Goal: Task Accomplishment & Management: Use online tool/utility

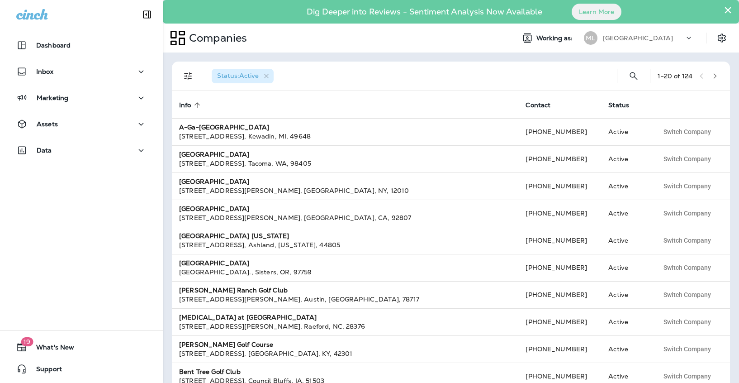
click at [615, 39] on p "[GEOGRAPHIC_DATA]" at bounding box center [638, 37] width 70 height 7
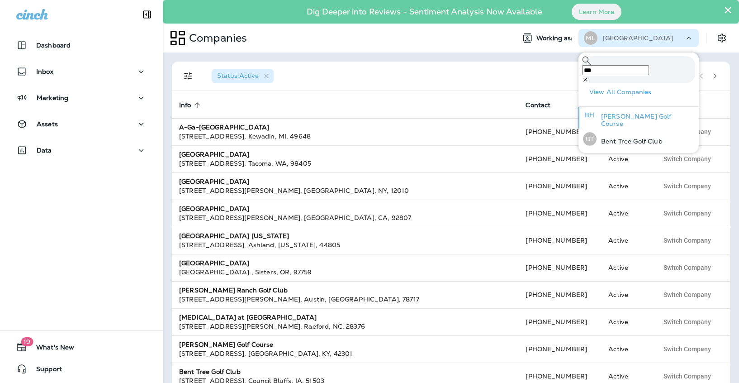
type input "***"
click at [626, 115] on p "[PERSON_NAME] Golf Course" at bounding box center [645, 120] width 99 height 14
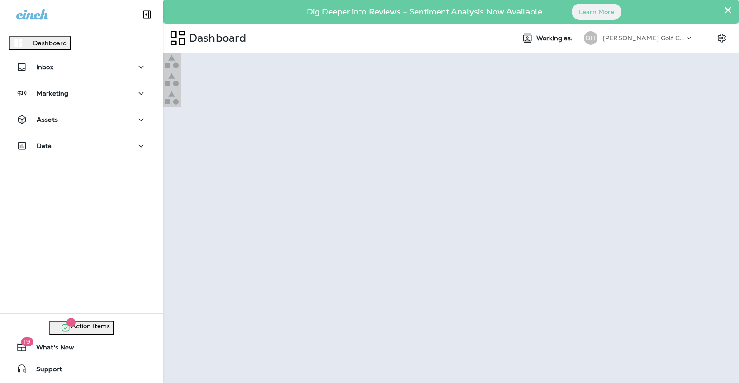
click at [79, 52] on button "Continue to Dashboard" at bounding box center [39, 45] width 79 height 14
click at [455, 107] on div at bounding box center [451, 79] width 576 height 54
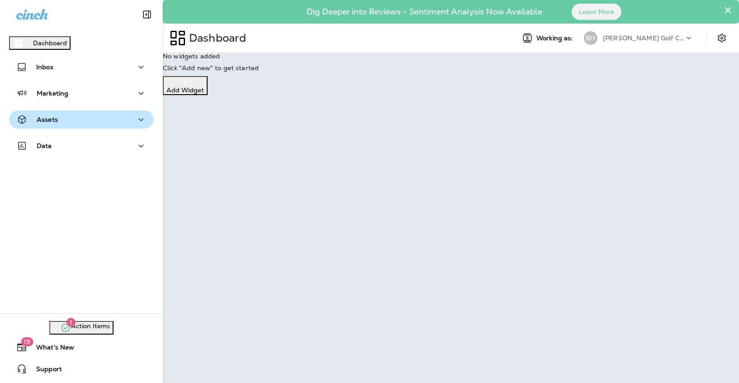
click at [53, 123] on p "Assets" at bounding box center [47, 119] width 21 height 7
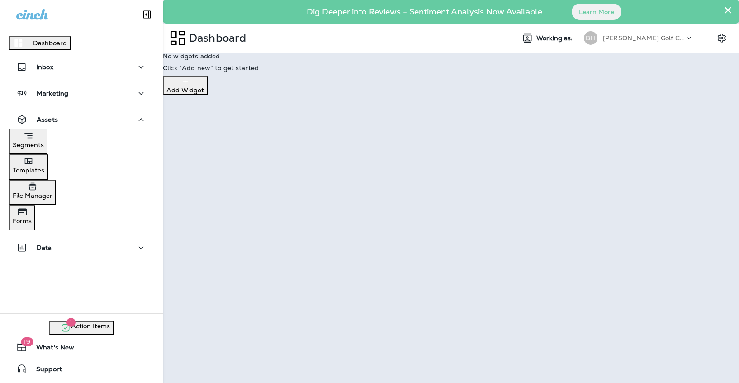
click at [44, 174] on p "Templates" at bounding box center [29, 169] width 32 height 7
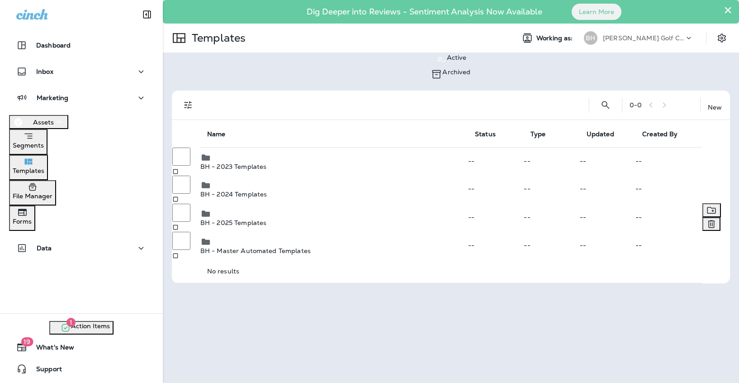
click at [274, 219] on p "BH - 2025 Templates" at bounding box center [333, 222] width 267 height 7
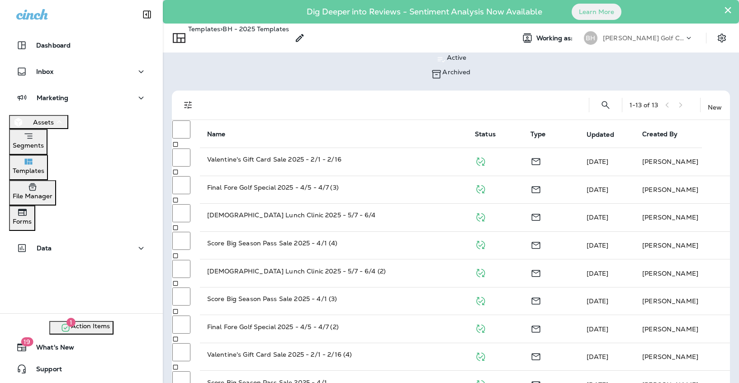
click at [44, 170] on div "Templates" at bounding box center [29, 165] width 32 height 18
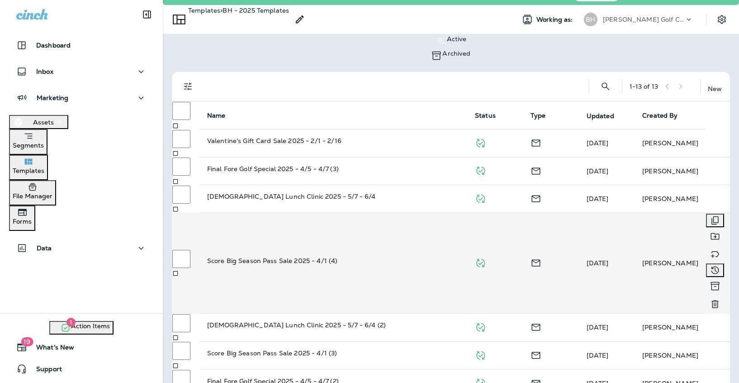
scroll to position [20, 0]
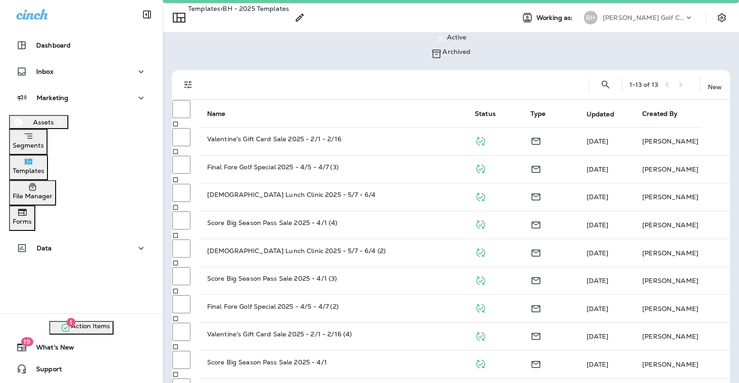
click at [44, 170] on div "Templates" at bounding box center [29, 165] width 32 height 18
click at [220, 16] on p "Templates" at bounding box center [204, 15] width 32 height 21
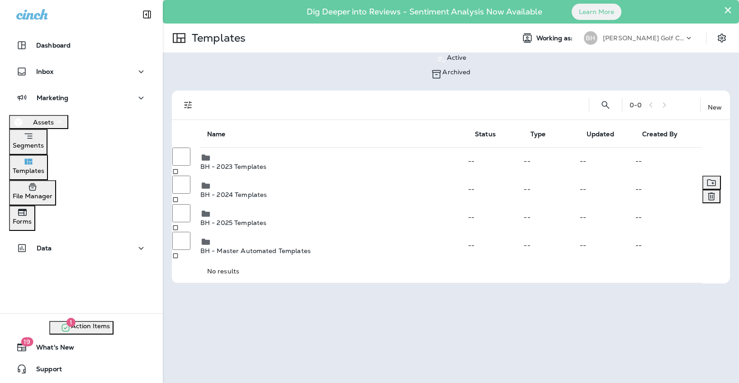
click at [259, 191] on div "BH - 2024 Templates" at bounding box center [333, 194] width 267 height 7
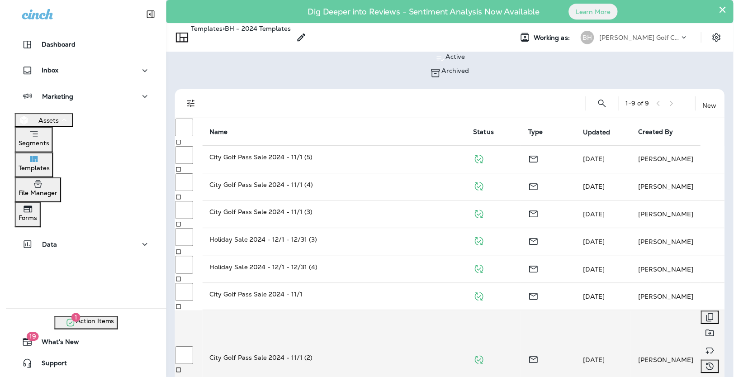
scroll to position [12, 0]
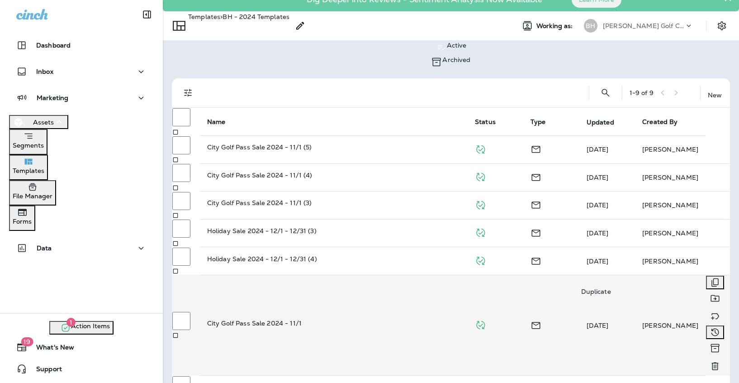
click at [710, 279] on icon "Duplicate" at bounding box center [715, 282] width 11 height 11
click at [65, 234] on button "Duplicate" at bounding box center [46, 239] width 37 height 10
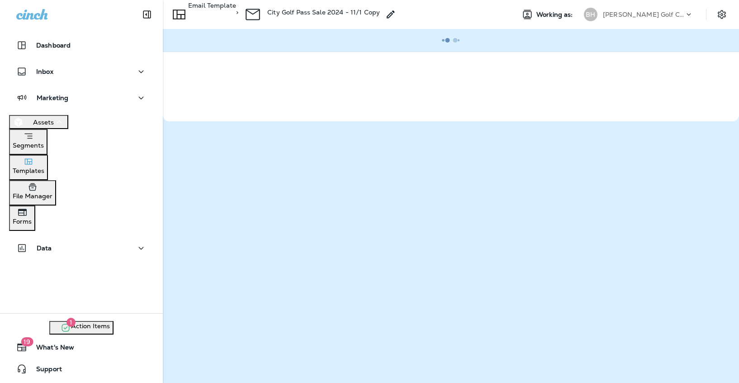
click at [396, 14] on icon at bounding box center [390, 14] width 11 height 11
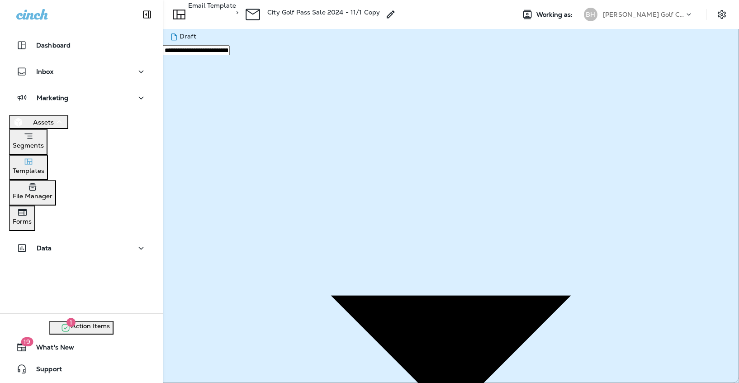
click at [67, 21] on input "**********" at bounding box center [33, 16] width 67 height 10
type input "**********"
click at [50, 35] on button "Save" at bounding box center [39, 30] width 22 height 10
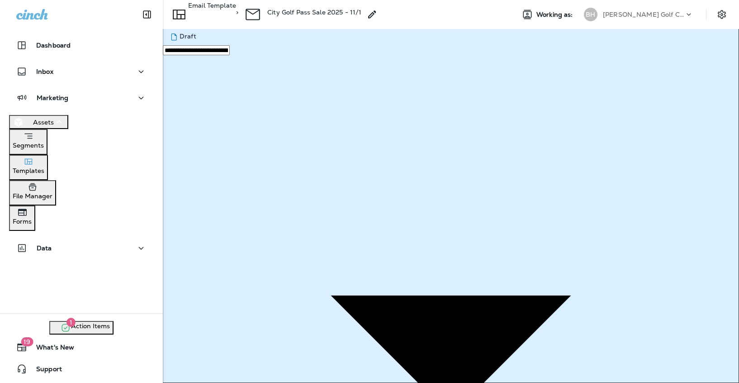
click at [50, 186] on button "Save" at bounding box center [39, 181] width 22 height 10
